Goal: Information Seeking & Learning: Learn about a topic

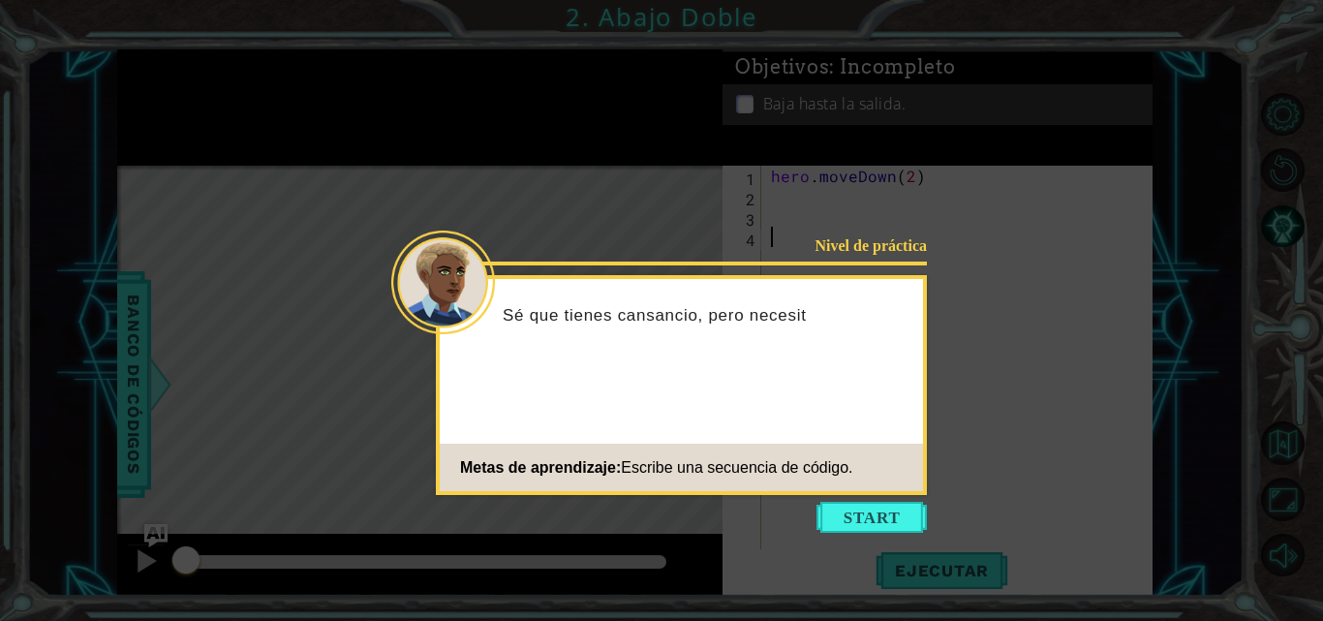
click at [840, 514] on button "Start" at bounding box center [871, 517] width 110 height 31
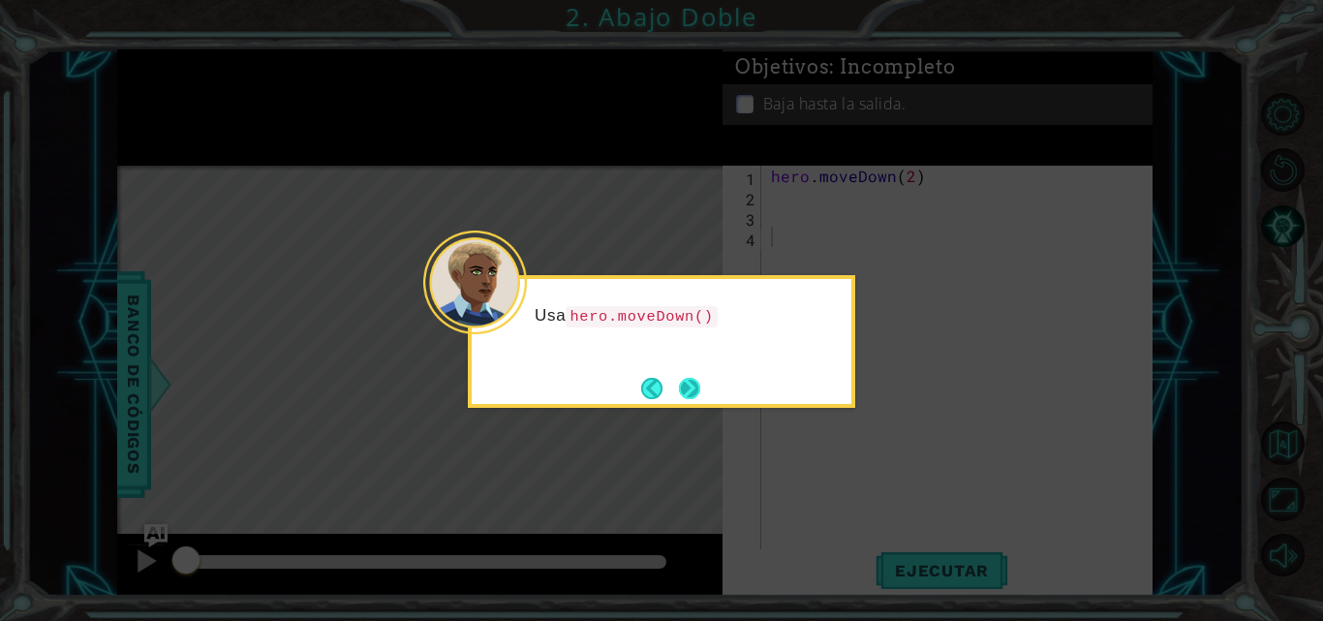
click at [690, 388] on button "Next" at bounding box center [689, 388] width 23 height 23
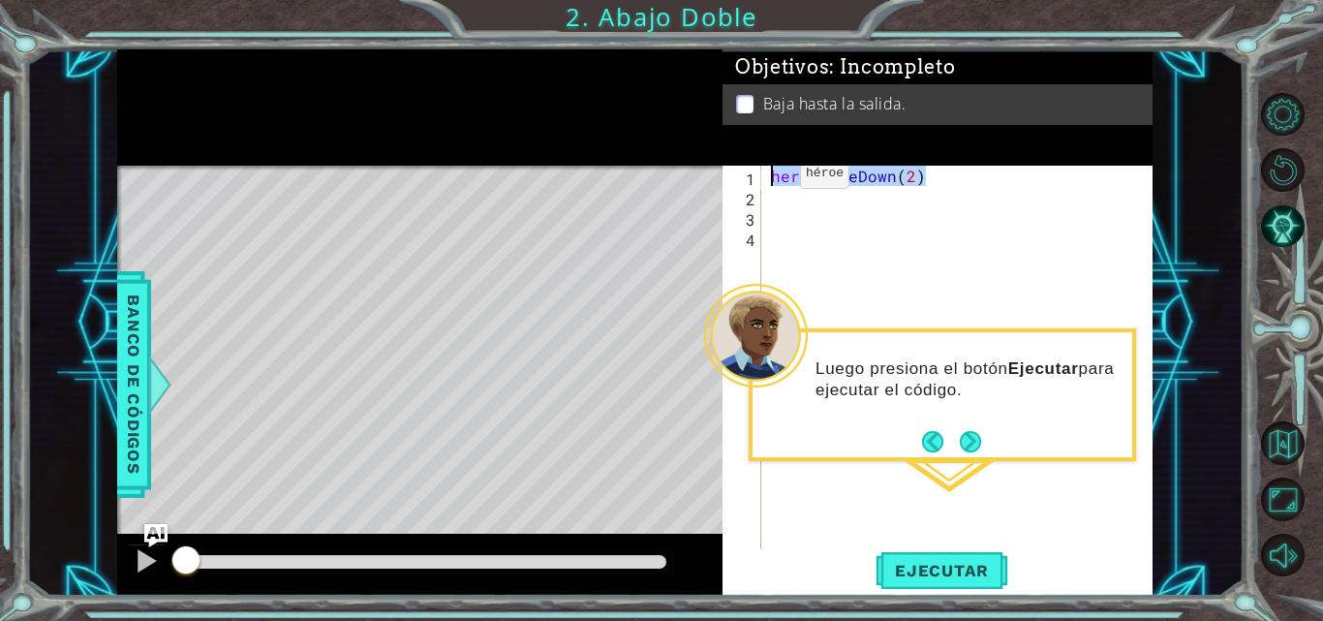
drag, startPoint x: 926, startPoint y: 175, endPoint x: 762, endPoint y: 178, distance: 163.7
click at [762, 178] on div "1 2 3 4 hero . moveDown ( 2 ) ההההההההההההההההההההההההההההההההההההההההההההההההה…" at bounding box center [935, 359] width 426 height 386
type textarea "hero.moveDown(2)"
click at [968, 429] on button "Next" at bounding box center [970, 441] width 25 height 25
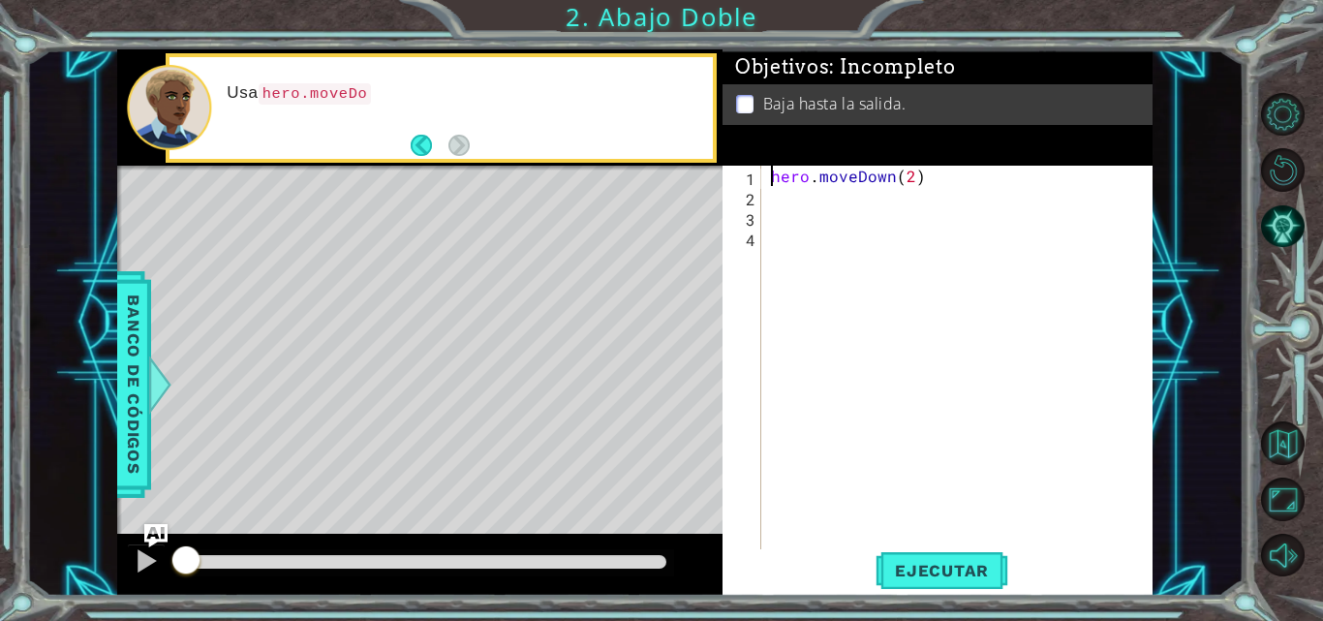
click at [924, 191] on div "hero . moveDown ( 2 )" at bounding box center [962, 379] width 391 height 427
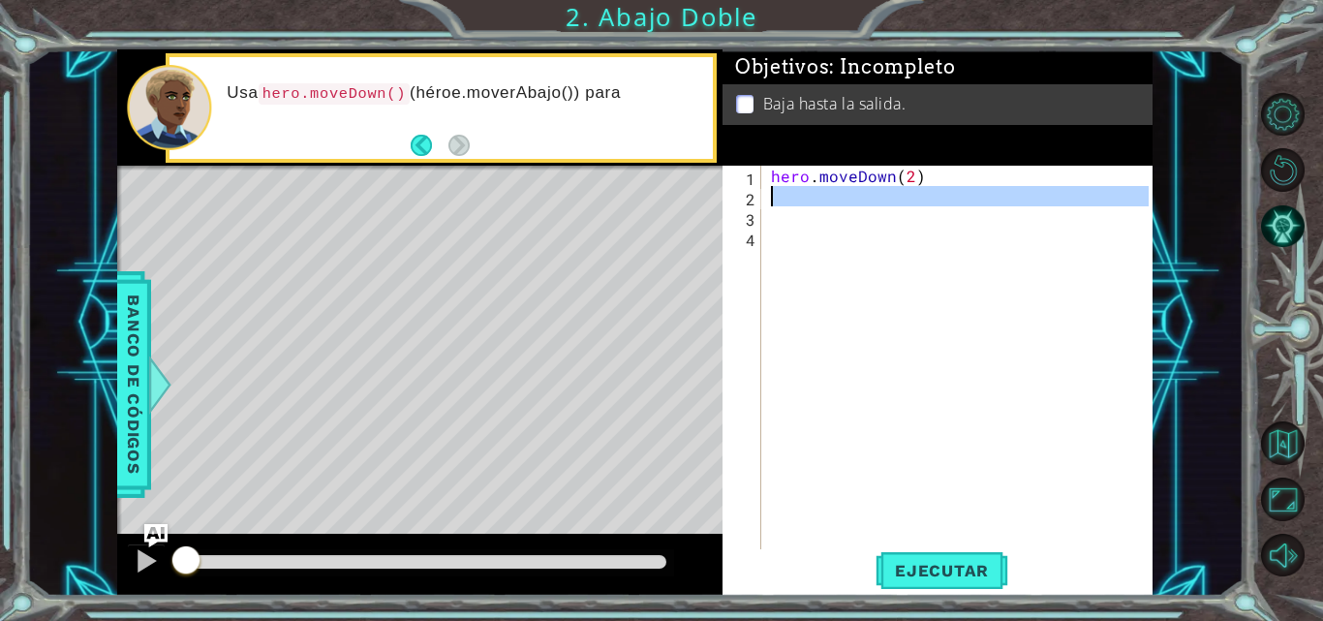
click at [922, 188] on div "hero . moveDown ( 2 )" at bounding box center [962, 379] width 391 height 427
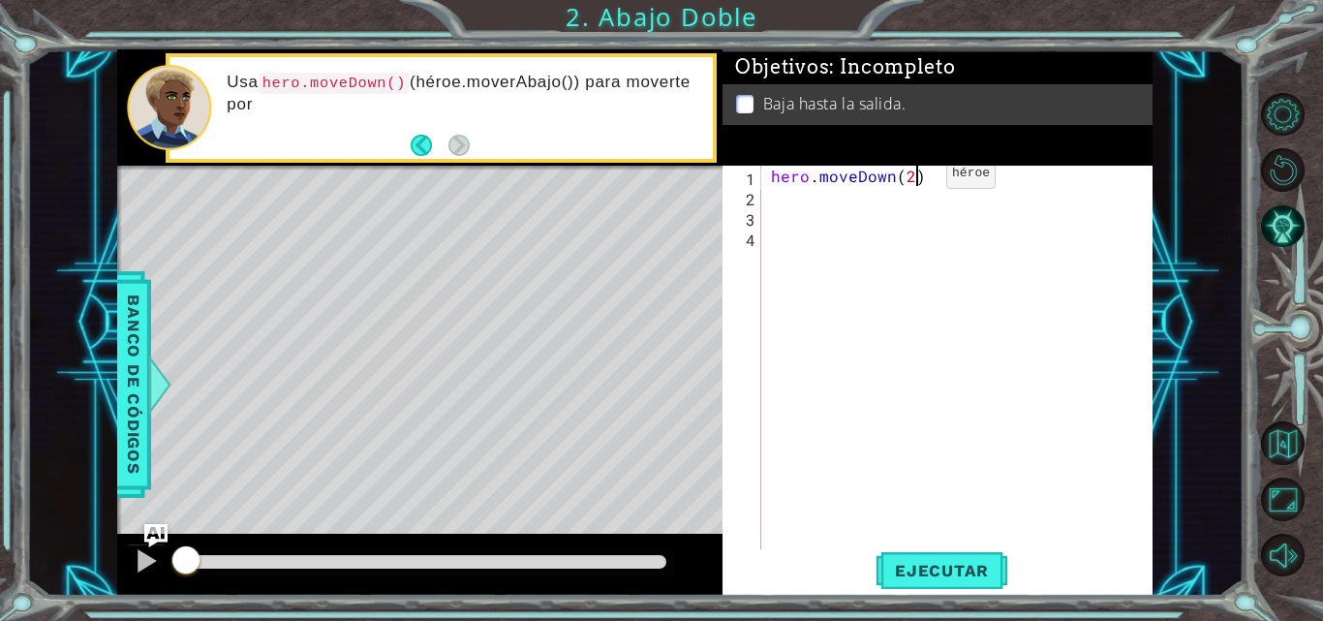
click at [913, 178] on div "hero . moveDown ( 2 )" at bounding box center [962, 379] width 391 height 427
click at [913, 177] on div "hero . moveDown ( 2 )" at bounding box center [962, 379] width 391 height 427
type textarea "hero.moveDown(2)"
click at [913, 177] on div "hero . moveDown ( 2 )" at bounding box center [962, 379] width 391 height 427
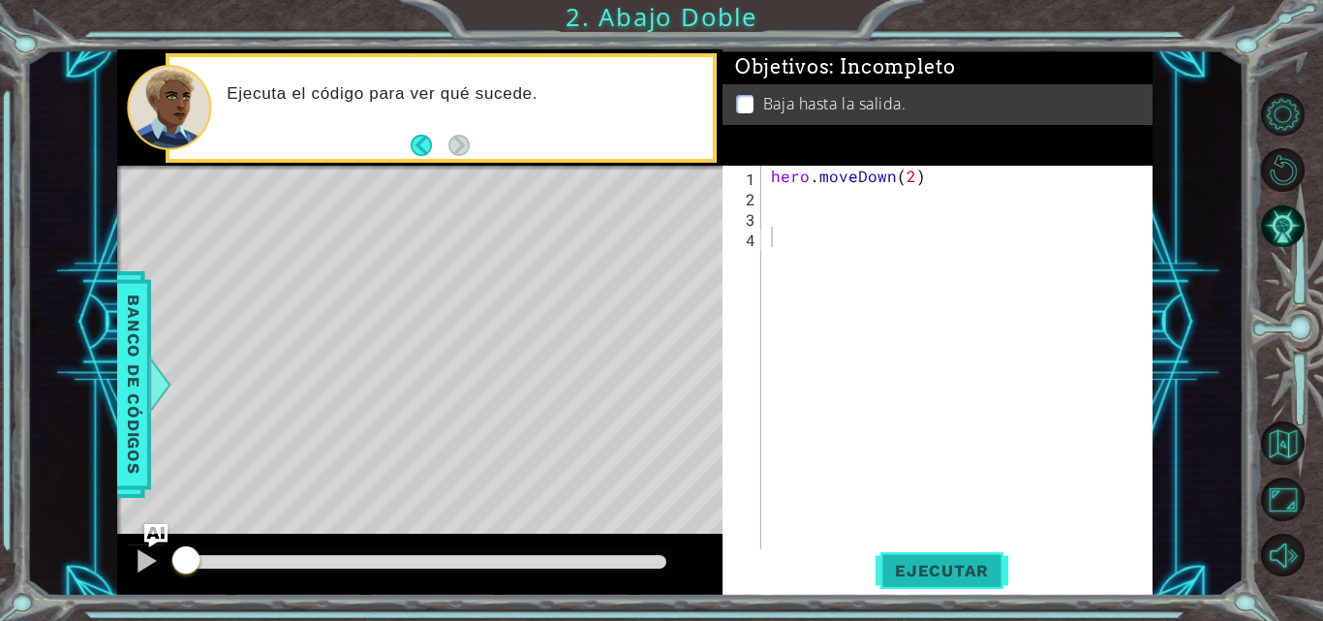
click at [922, 562] on span "Ejecutar" at bounding box center [941, 570] width 133 height 19
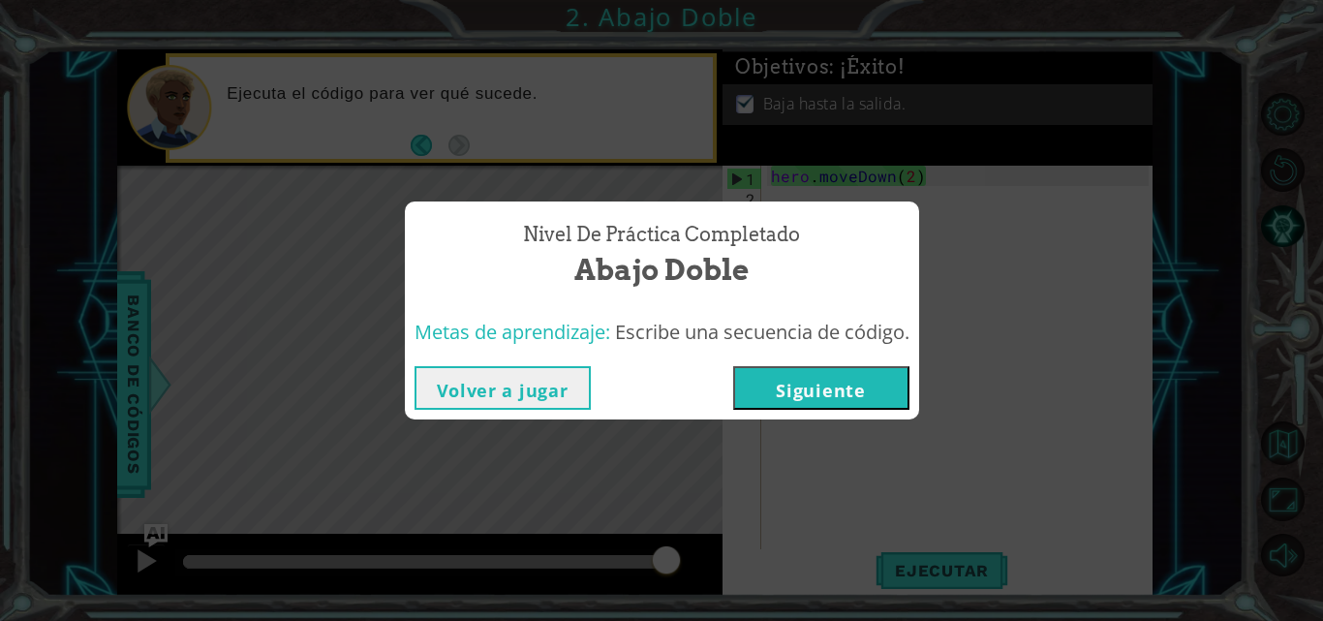
click at [475, 379] on button "Volver a jugar" at bounding box center [502, 388] width 176 height 44
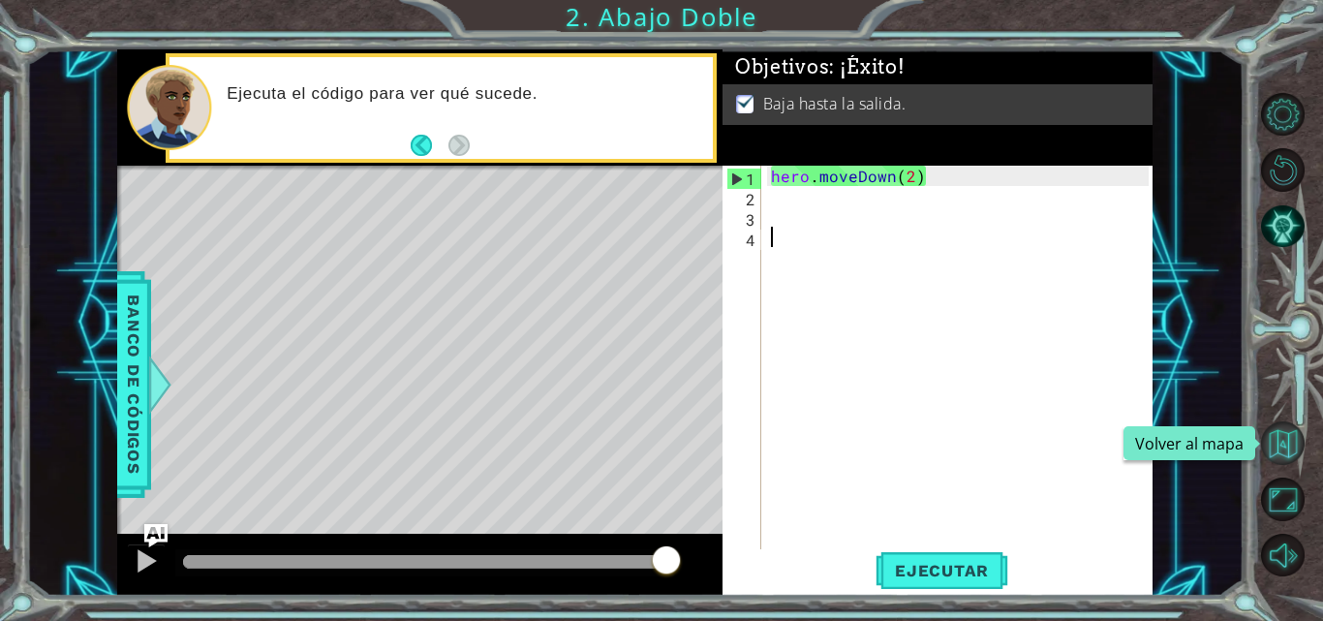
click at [1265, 452] on button "Volver al mapa" at bounding box center [1283, 443] width 44 height 44
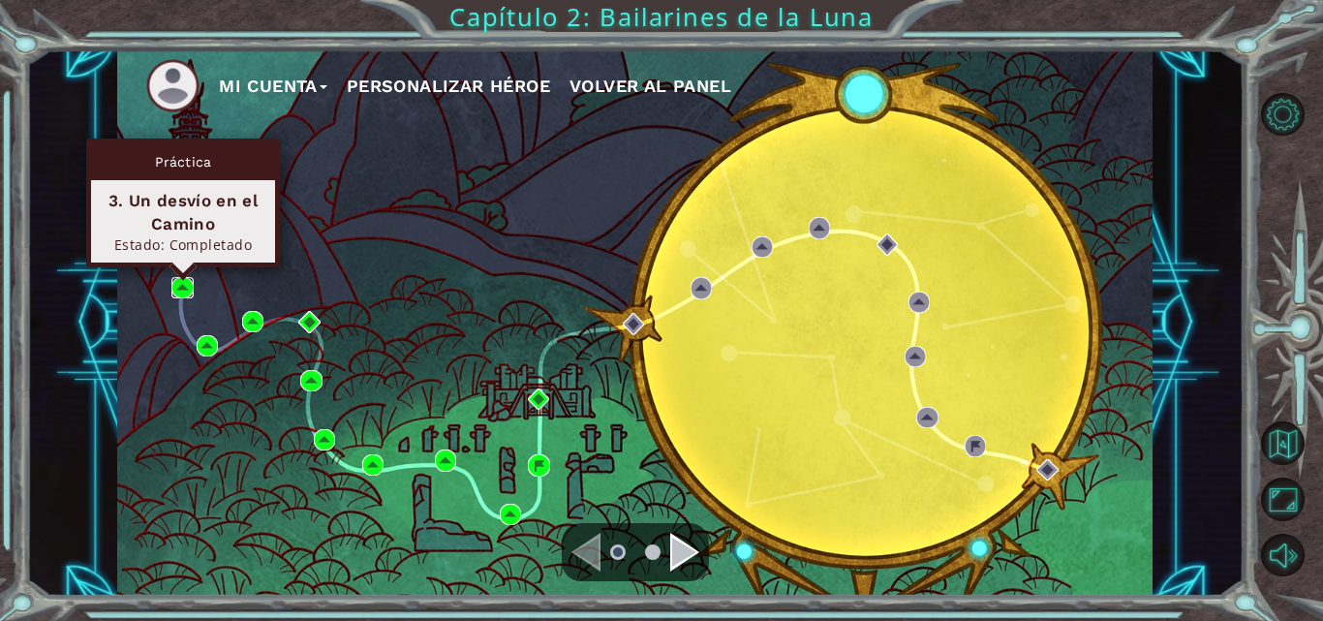
click at [183, 289] on img at bounding box center [181, 287] width 21 height 21
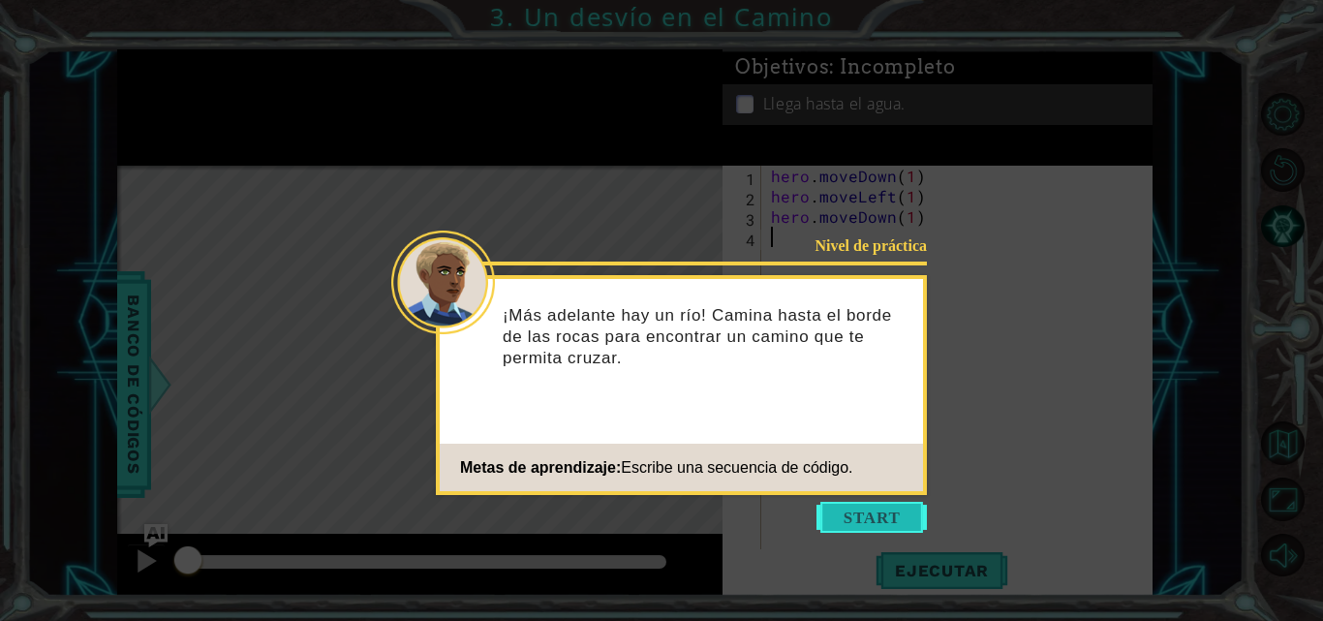
click at [864, 510] on button "Start" at bounding box center [871, 517] width 110 height 31
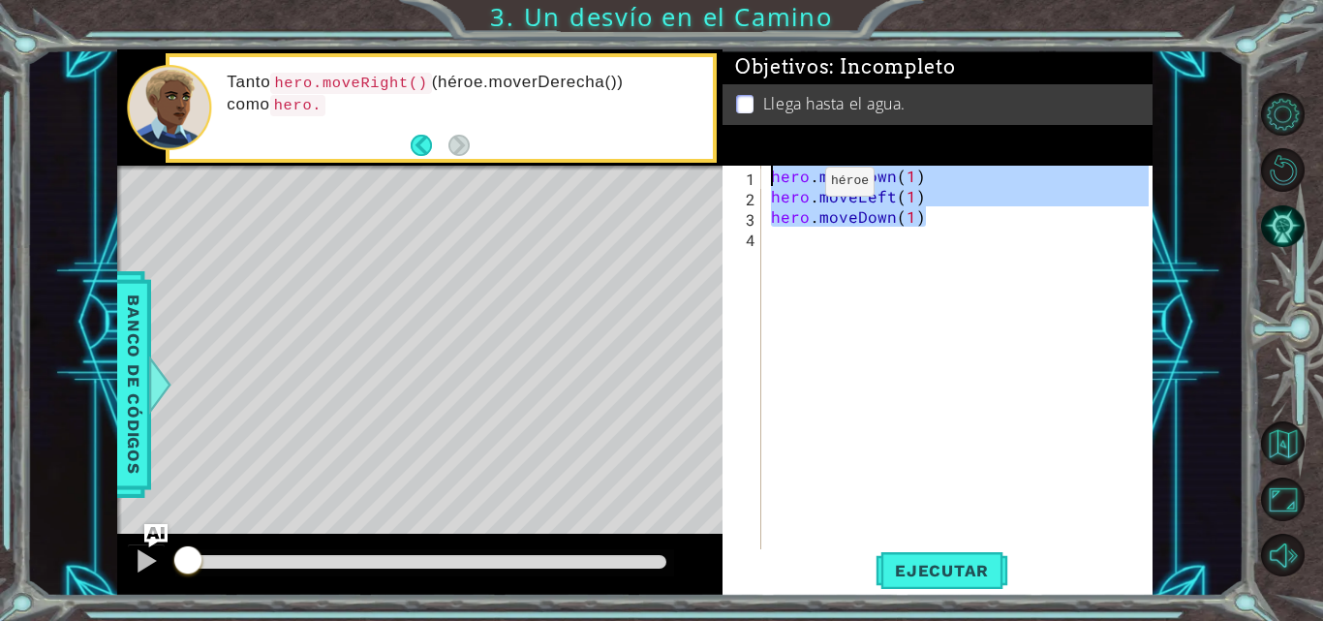
click at [721, 175] on div "1 ההההההההההההההההההההההההההההההההההההההההההההההההההההההההההההההההההההההההההההה…" at bounding box center [634, 322] width 1035 height 546
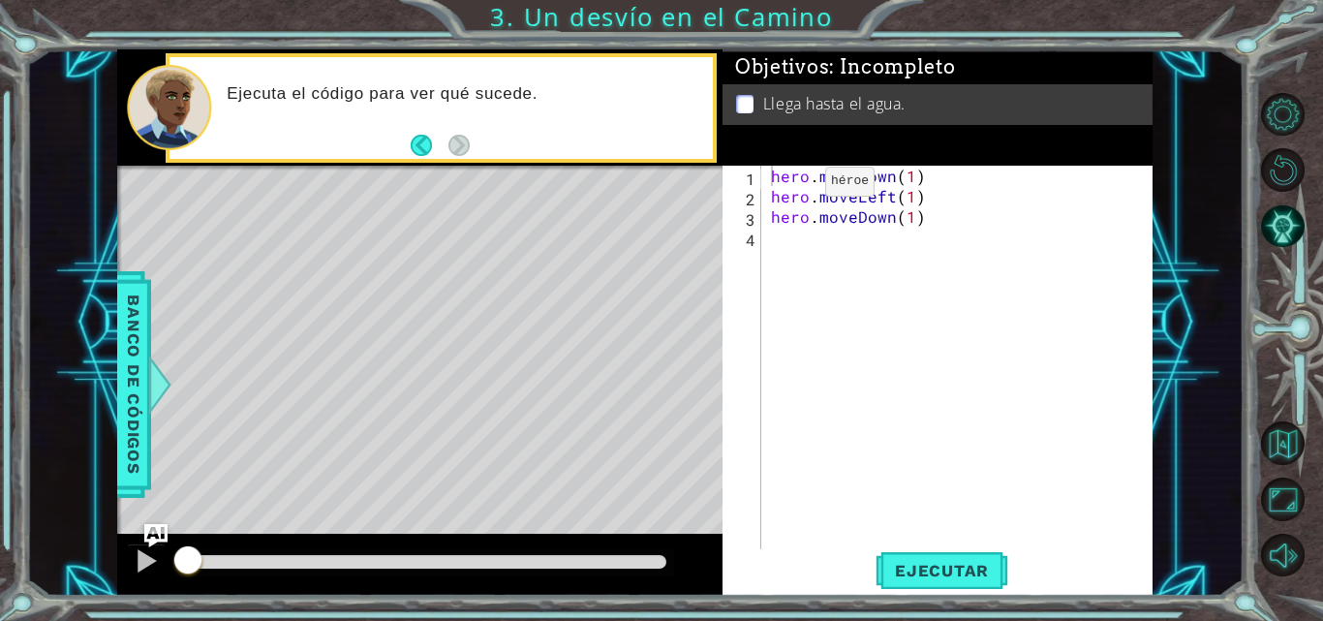
type textarea "hero.moveDown(1)"
click at [1266, 438] on button "Volver al mapa" at bounding box center [1283, 443] width 44 height 44
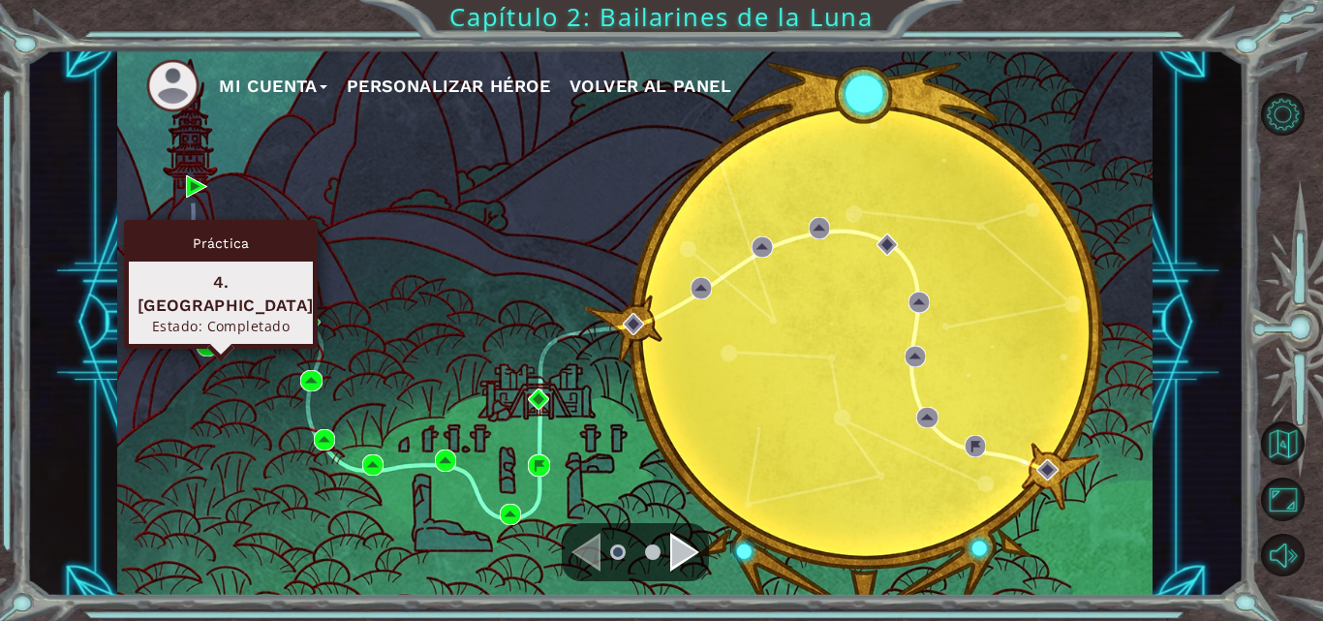
click at [204, 336] on div "Práctica 4. [GEOGRAPHIC_DATA] Estado: Completado" at bounding box center [221, 284] width 194 height 129
click at [203, 339] on img at bounding box center [207, 345] width 21 height 21
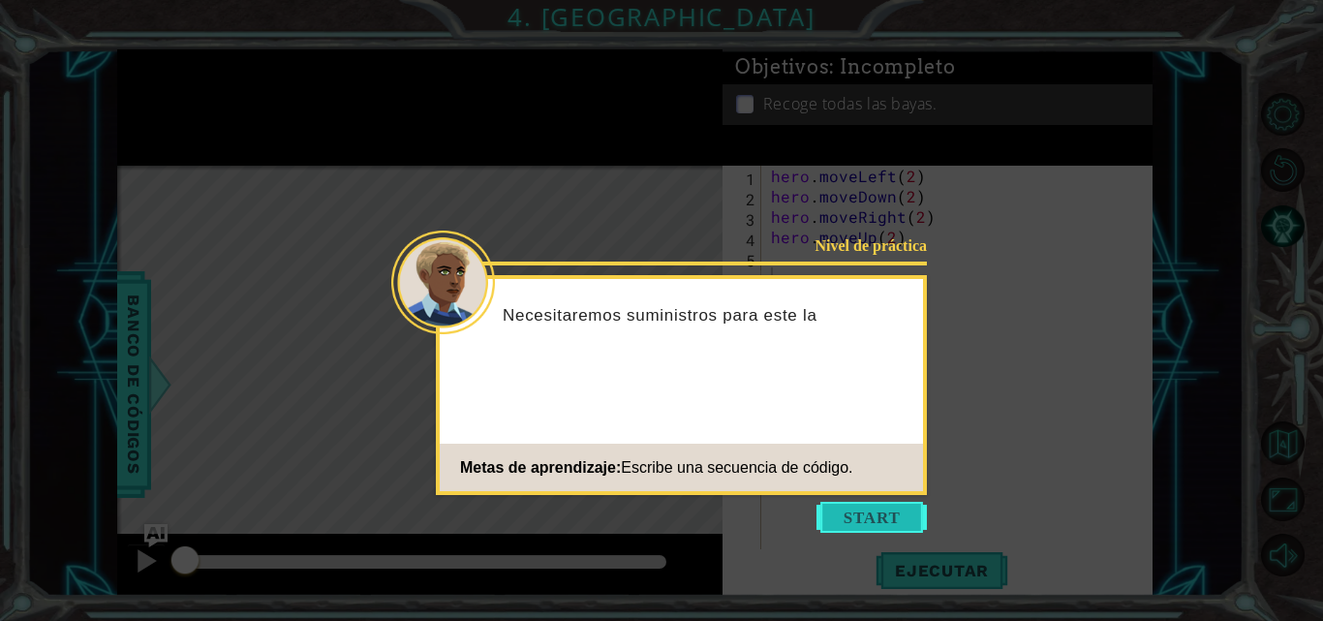
click at [880, 522] on button "Start" at bounding box center [871, 517] width 110 height 31
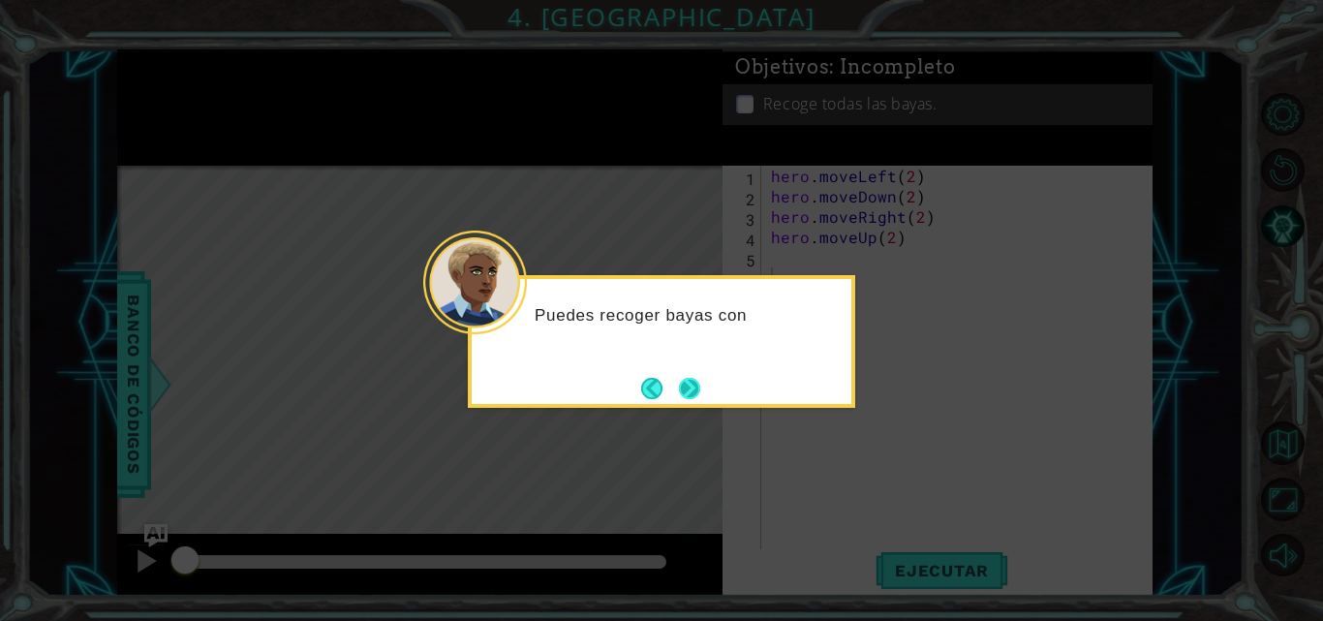
click at [683, 399] on button "Next" at bounding box center [689, 388] width 21 height 21
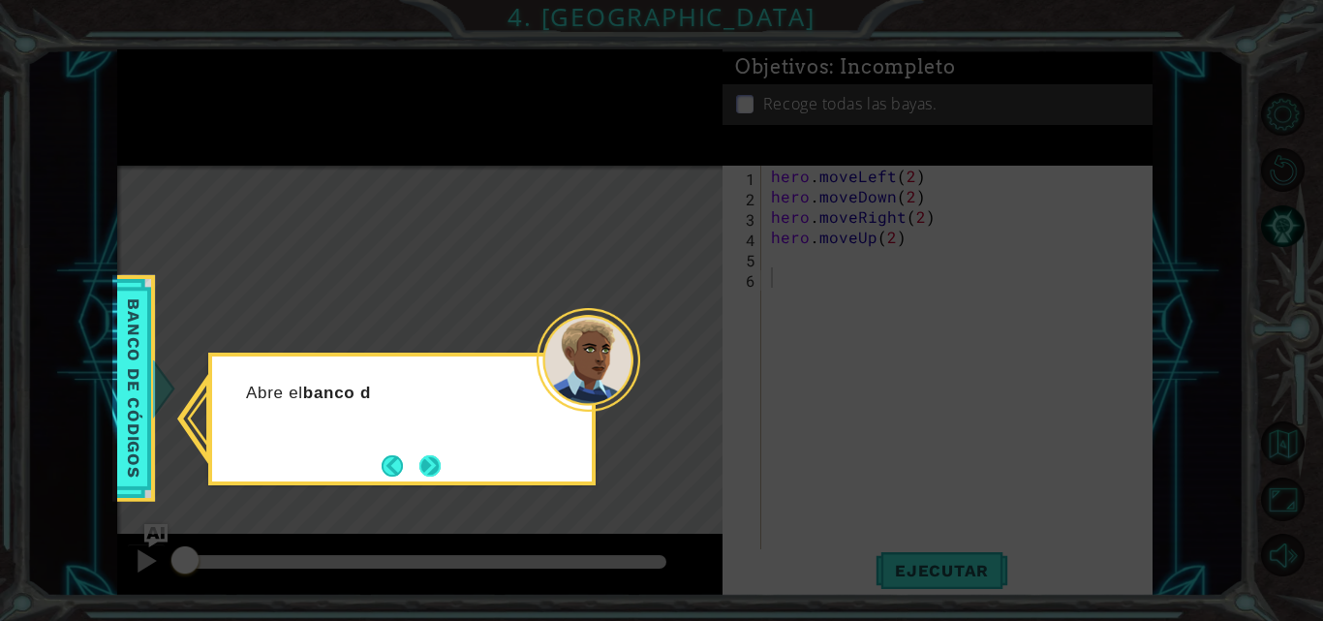
click at [434, 468] on button "Next" at bounding box center [429, 465] width 21 height 21
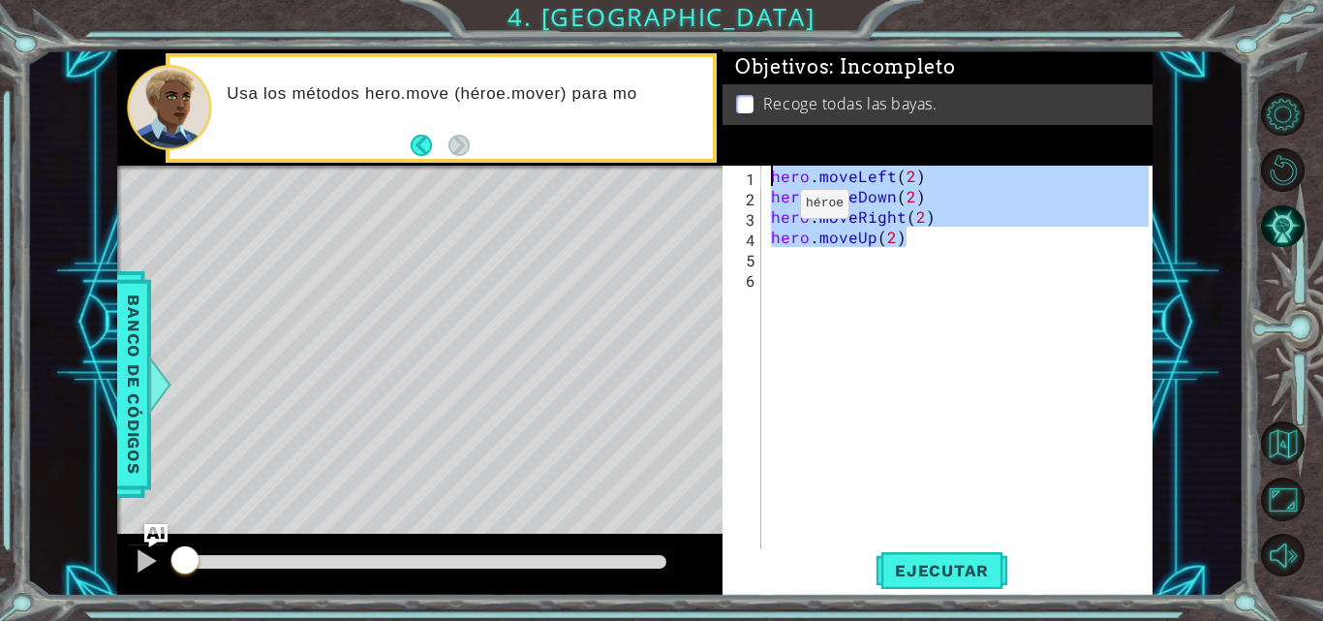
drag, startPoint x: 933, startPoint y: 244, endPoint x: 725, endPoint y: 176, distance: 218.9
click at [725, 176] on div "1 2 3 4 5 6 hero . moveLeft ( 2 ) hero . moveDown ( 2 ) hero . moveRight ( 2 ) …" at bounding box center [935, 359] width 426 height 386
type textarea "hero.moveLeft(2) hero.moveDown(2)"
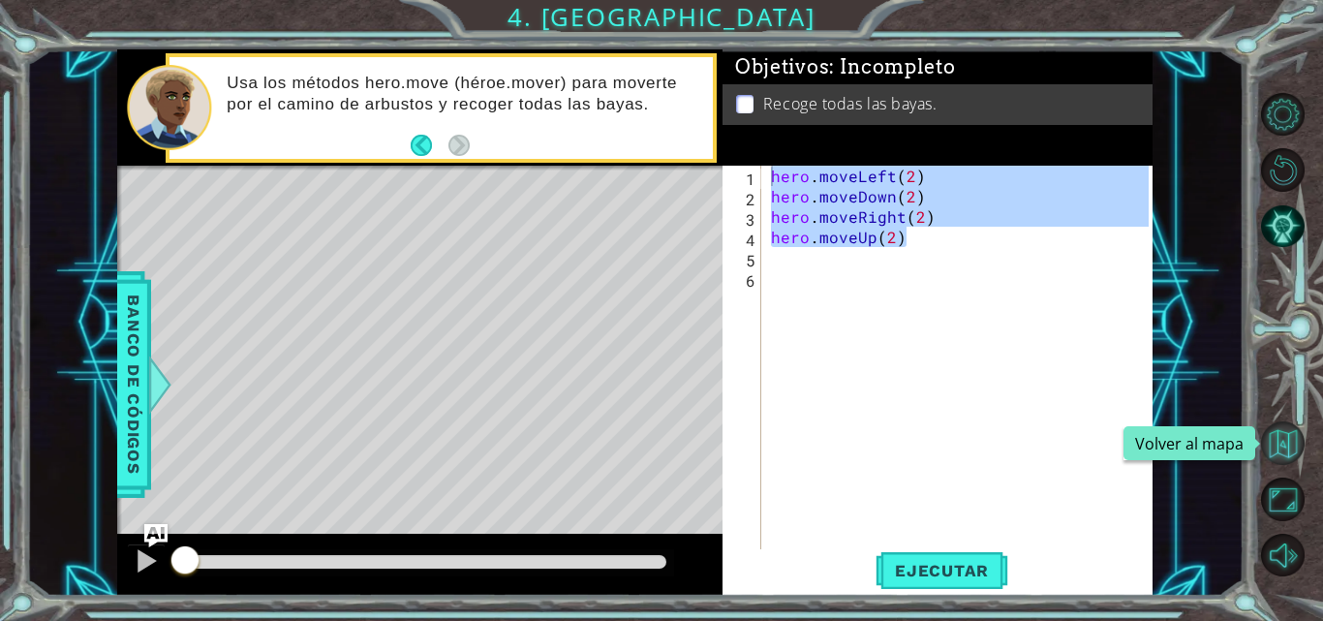
click at [1296, 437] on button "Volver al mapa" at bounding box center [1283, 443] width 44 height 44
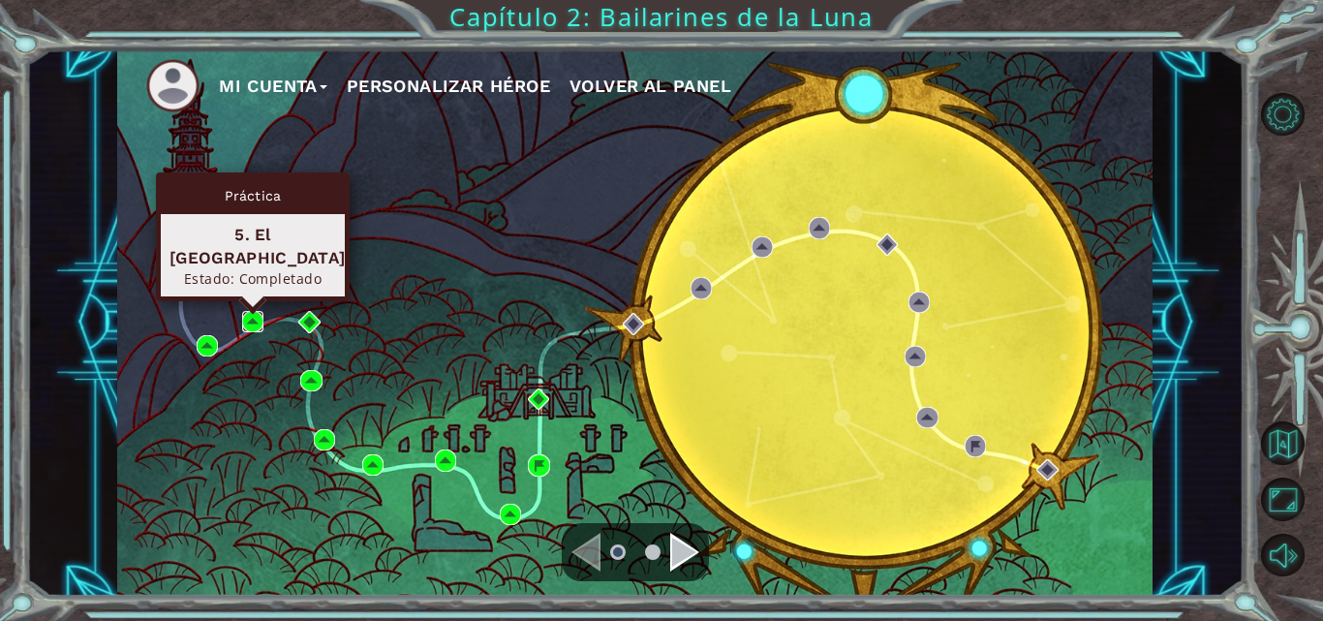
click at [254, 317] on img at bounding box center [252, 321] width 21 height 21
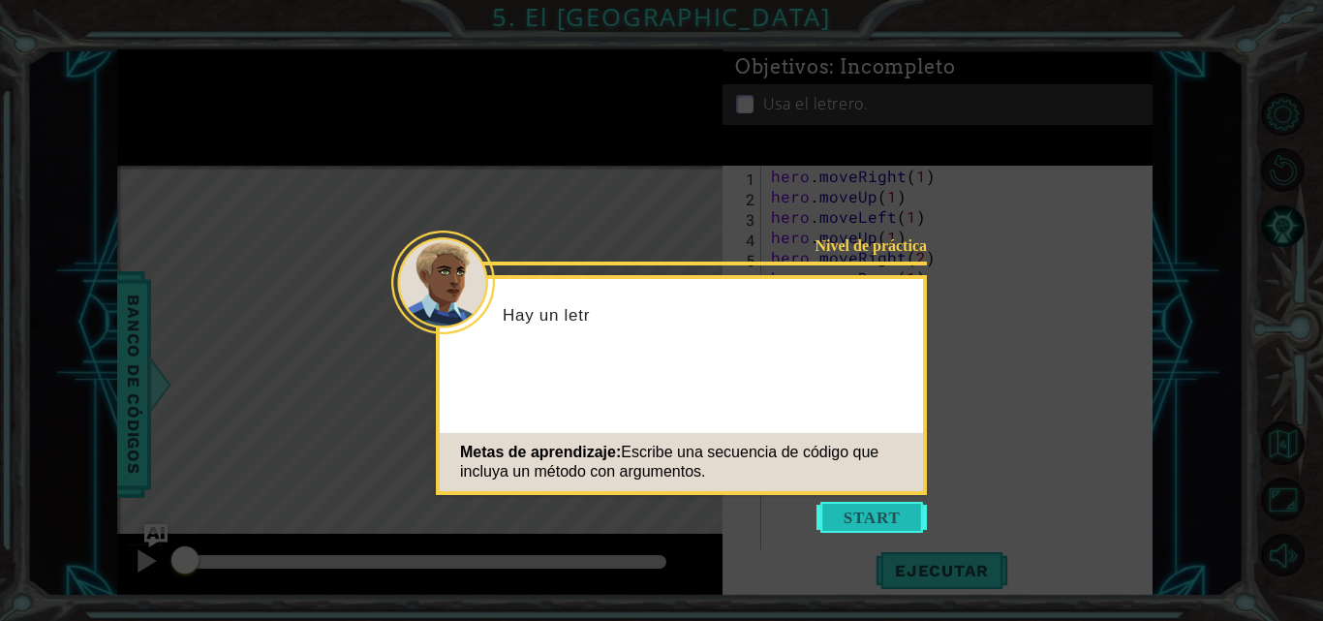
click at [878, 512] on button "Start" at bounding box center [871, 517] width 110 height 31
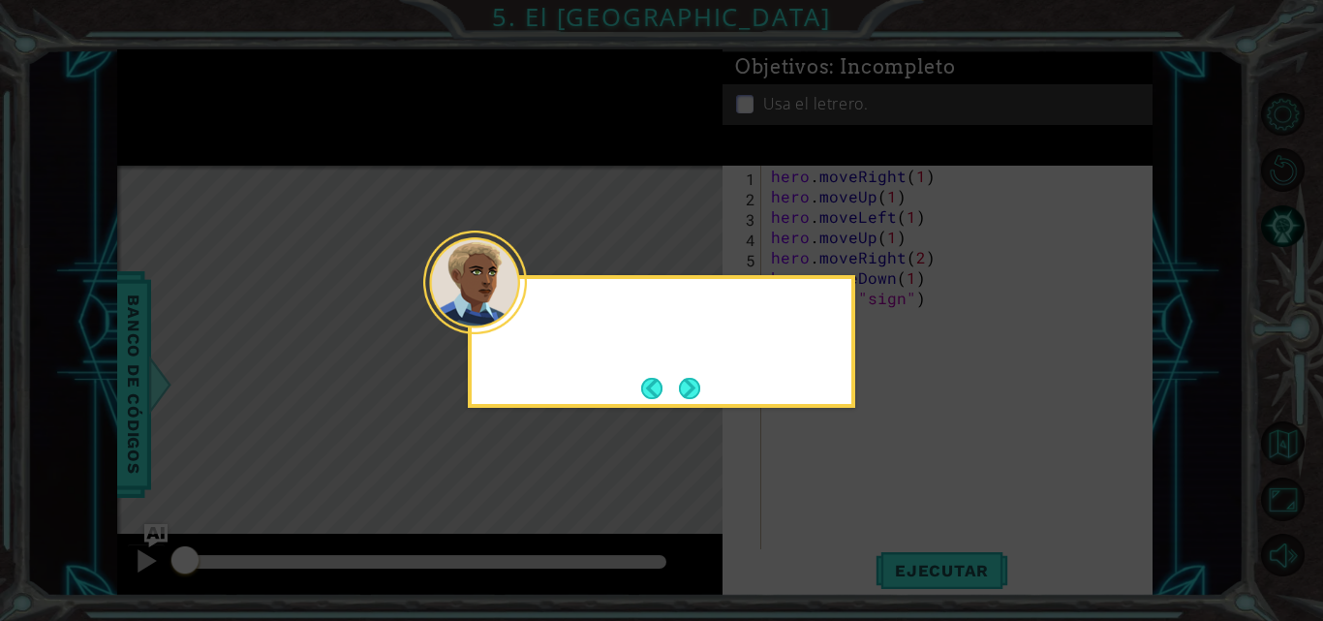
click at [878, 512] on icon at bounding box center [661, 310] width 1323 height 621
click at [684, 378] on button "Next" at bounding box center [689, 388] width 21 height 21
click at [684, 375] on footer at bounding box center [670, 388] width 59 height 29
click at [684, 378] on button "Next" at bounding box center [689, 388] width 21 height 21
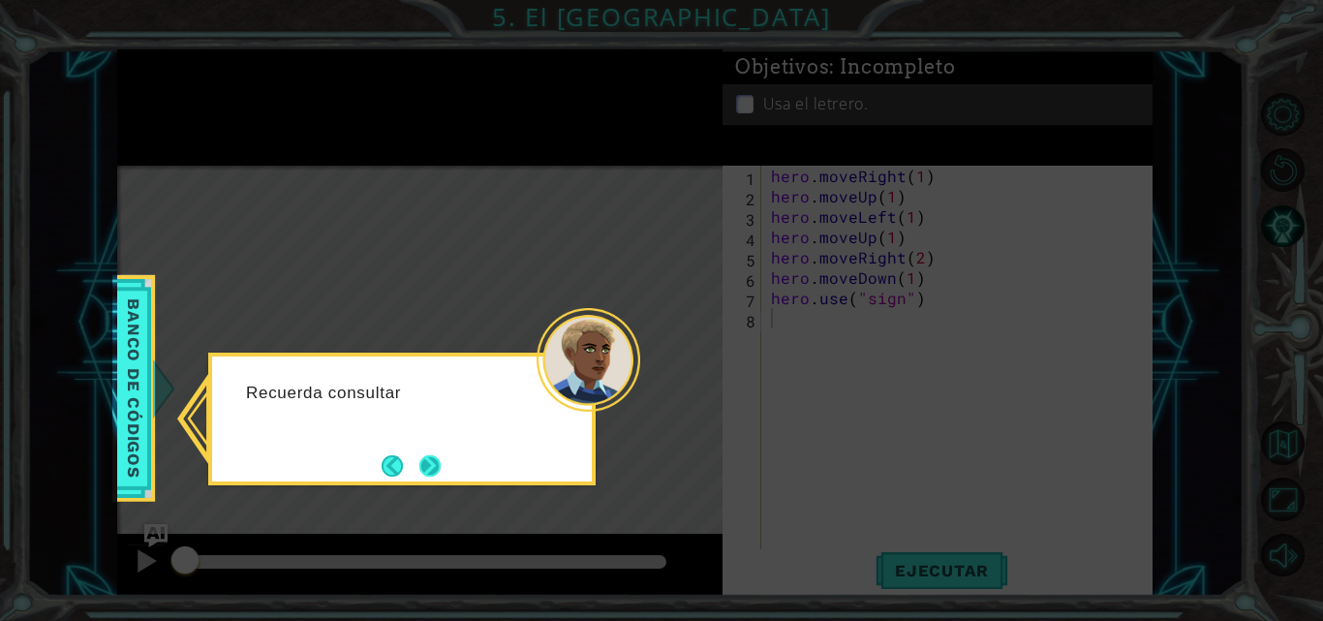
click at [438, 469] on button "Next" at bounding box center [429, 465] width 21 height 21
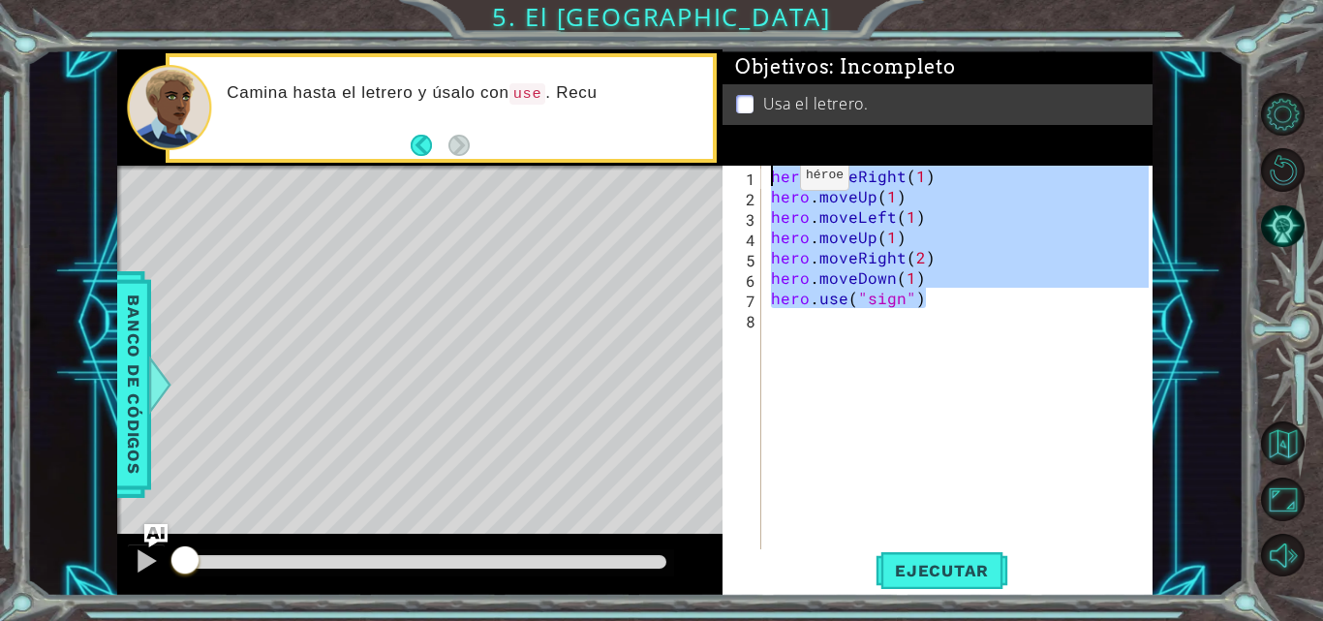
drag, startPoint x: 944, startPoint y: 302, endPoint x: 767, endPoint y: 180, distance: 215.1
click at [767, 180] on div "hero . moveRight ( 1 ) hero . moveUp ( 1 ) hero . moveLeft ( 1 ) hero . moveUp …" at bounding box center [962, 379] width 391 height 427
type textarea "hero.moveRight(1) hero.moveUp(1)"
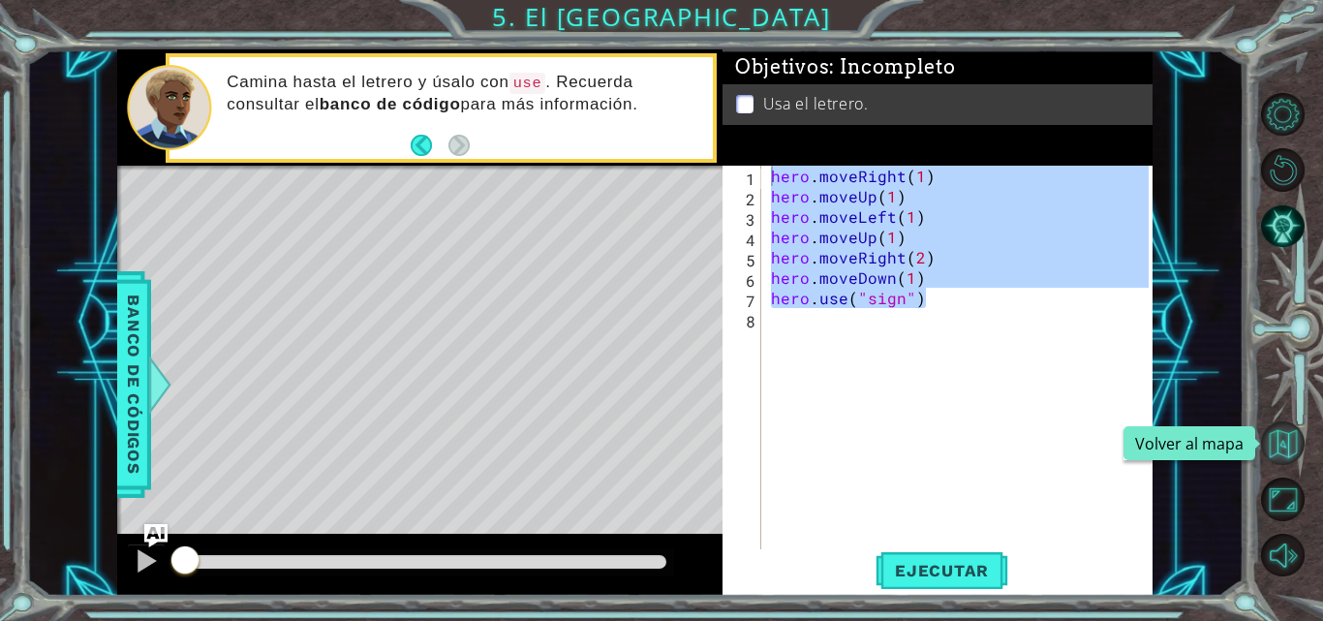
click at [1274, 434] on button "Volver al mapa" at bounding box center [1283, 443] width 44 height 44
